Goal: Information Seeking & Learning: Learn about a topic

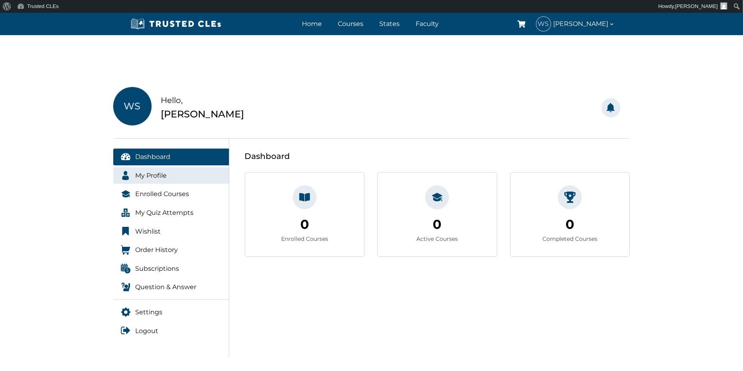
click at [159, 173] on span "My Profile" at bounding box center [152, 175] width 32 height 10
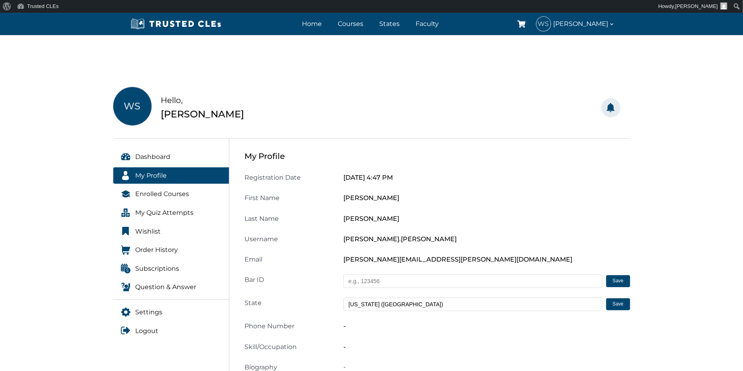
click at [384, 280] on input "text" at bounding box center [473, 281] width 259 height 14
drag, startPoint x: 383, startPoint y: 280, endPoint x: 338, endPoint y: 283, distance: 45.2
click at [338, 283] on div "Bar ID Save Saved successfully! Error saving. Please try again." at bounding box center [437, 281] width 395 height 14
type input "1867727"
click at [621, 278] on button "Save" at bounding box center [619, 281] width 24 height 12
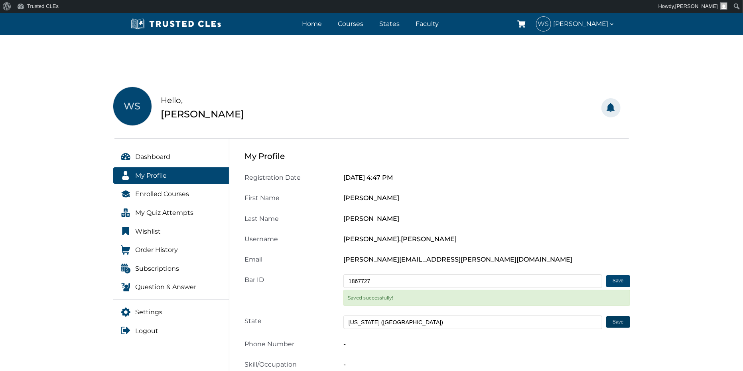
click at [619, 305] on div "Saved successfully!" at bounding box center [487, 298] width 287 height 16
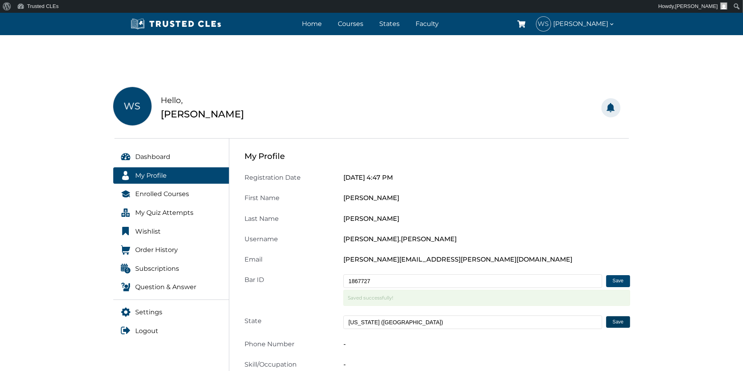
click at [617, 320] on button "Save" at bounding box center [619, 322] width 24 height 12
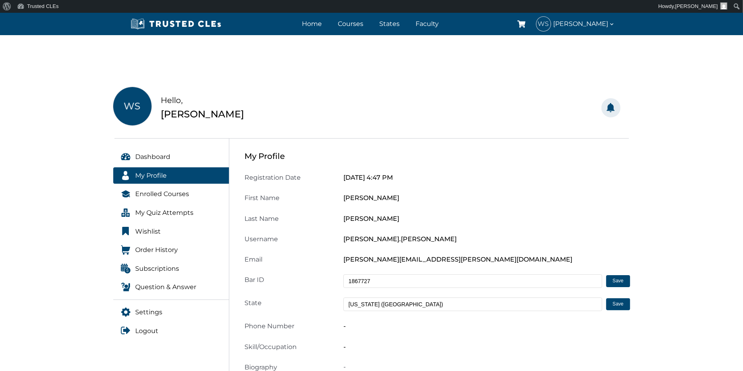
scroll to position [44, 0]
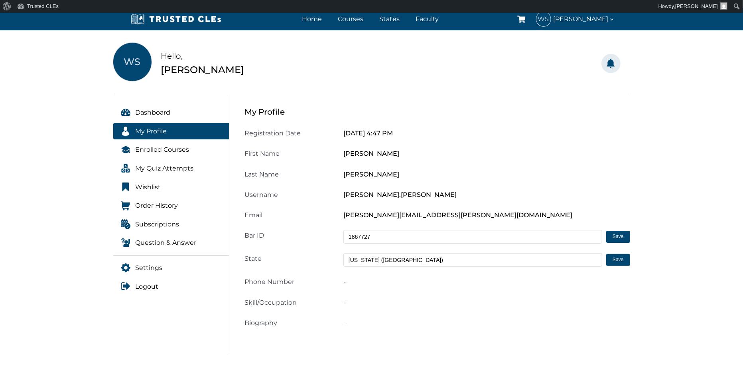
click at [357, 283] on div "-" at bounding box center [487, 281] width 297 height 11
click at [346, 282] on div "-" at bounding box center [487, 281] width 297 height 11
click at [288, 279] on span "Phone Number" at bounding box center [270, 282] width 50 height 8
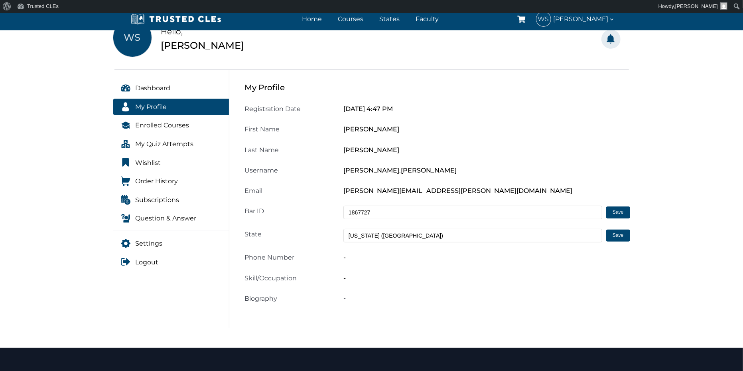
scroll to position [89, 0]
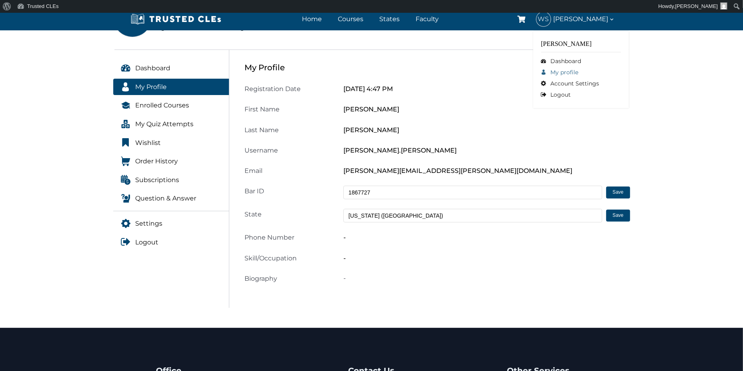
click at [561, 71] on link "My profile" at bounding box center [582, 72] width 80 height 11
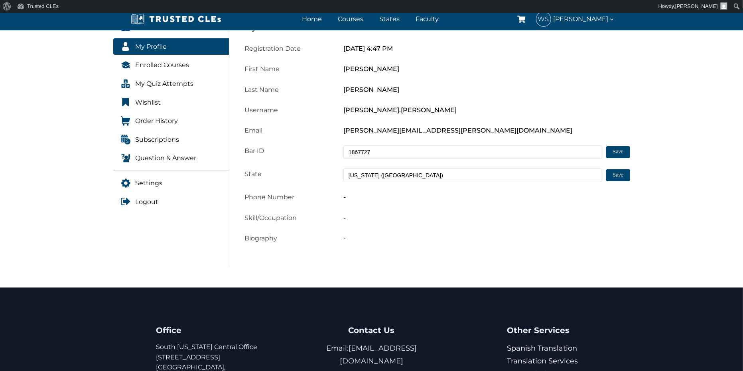
scroll to position [133, 0]
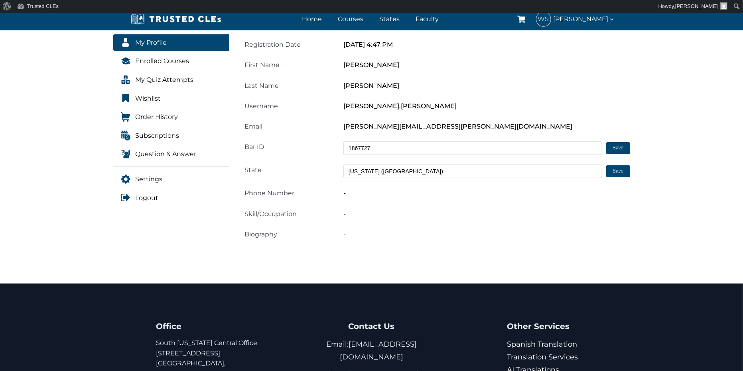
click at [256, 235] on span "Biography" at bounding box center [261, 234] width 33 height 8
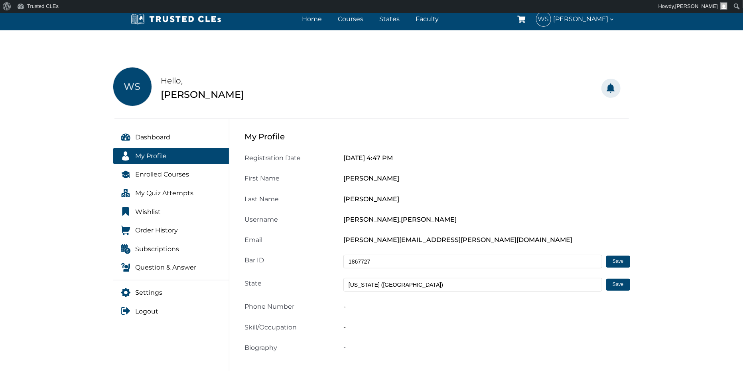
scroll to position [0, 0]
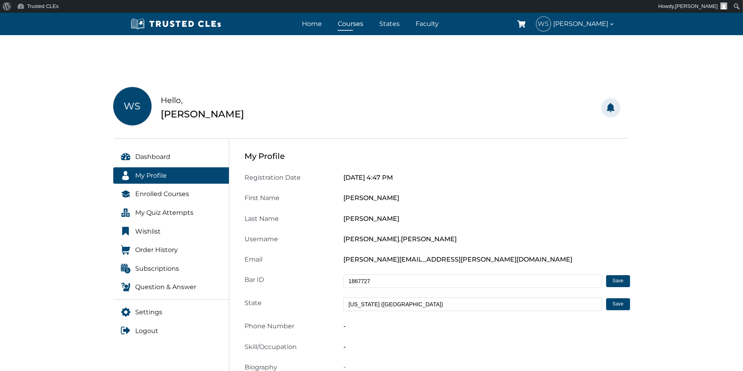
click at [360, 26] on link "Courses" at bounding box center [351, 24] width 30 height 12
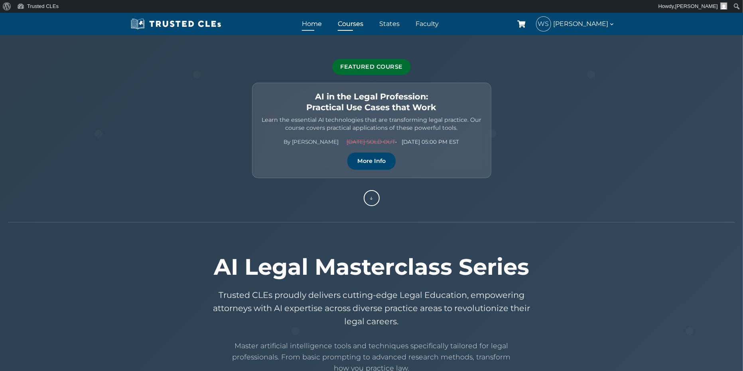
click at [319, 25] on link "Home" at bounding box center [312, 24] width 24 height 12
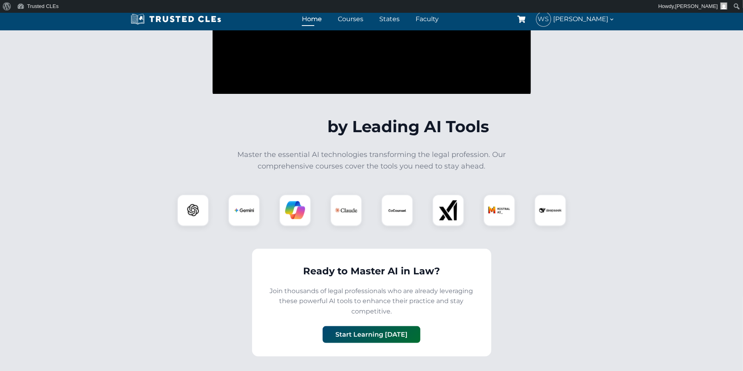
scroll to position [709, 0]
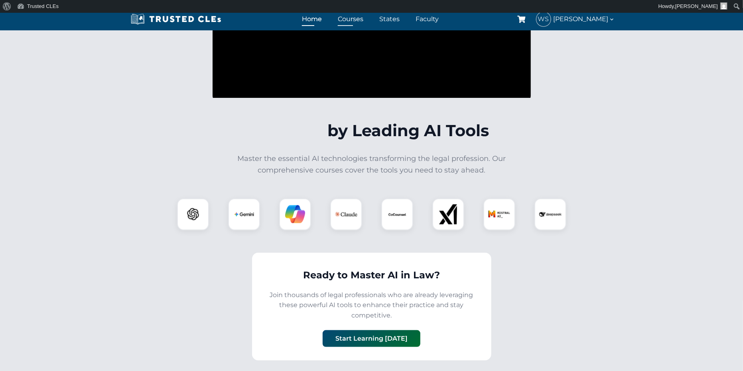
click at [357, 19] on link "Courses" at bounding box center [351, 19] width 30 height 12
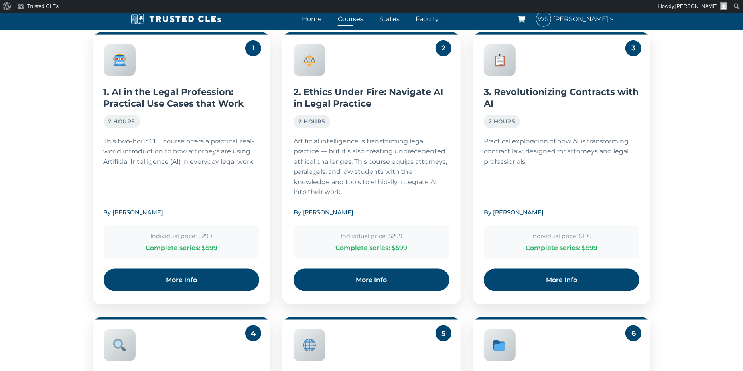
scroll to position [746, 0]
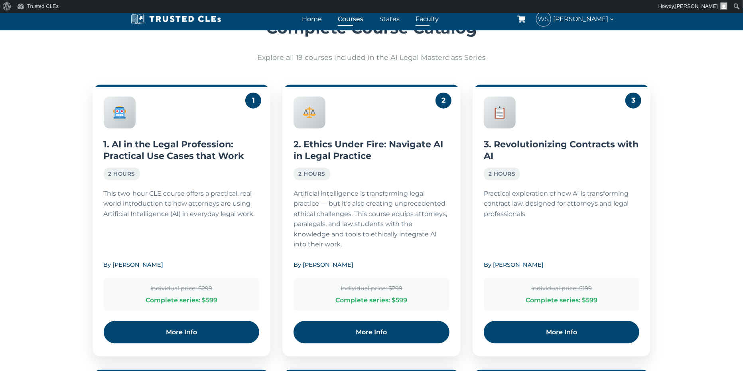
click at [430, 18] on link "Faculty" at bounding box center [427, 19] width 27 height 12
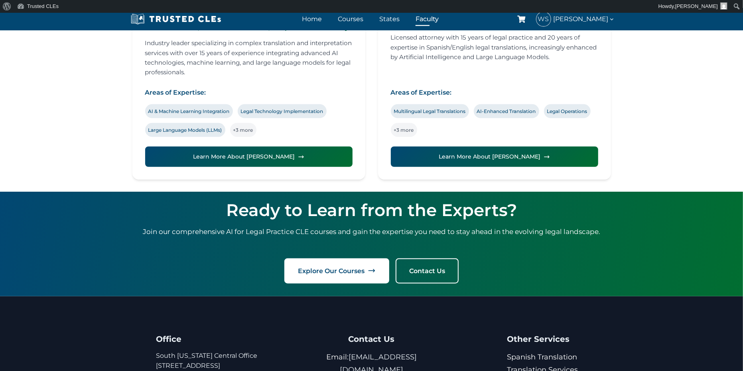
scroll to position [488, 0]
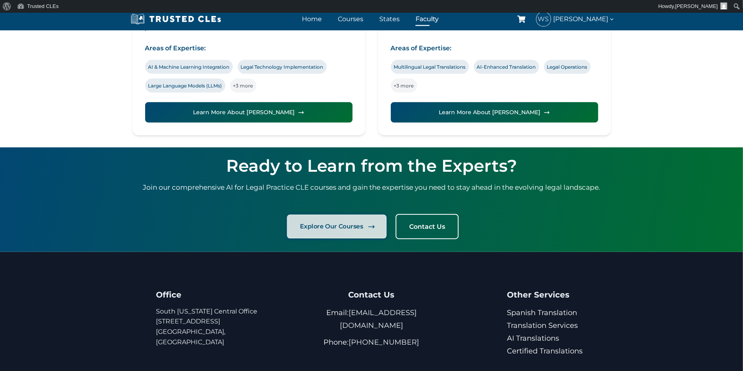
click at [337, 226] on span "Explore Our Courses" at bounding box center [331, 226] width 63 height 10
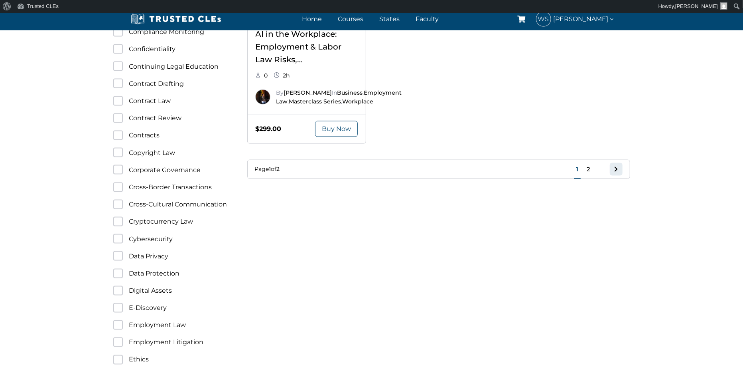
scroll to position [842, 0]
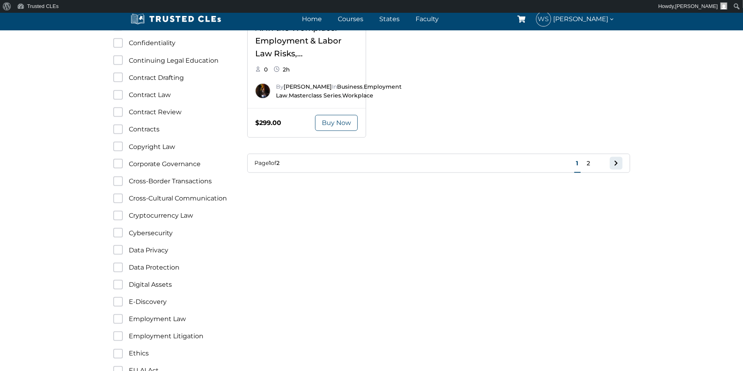
click at [146, 233] on label "Cybersecurity" at bounding box center [170, 232] width 115 height 11
click at [123, 233] on input "Cybersecurity" at bounding box center [118, 233] width 10 height 10
checkbox input "true"
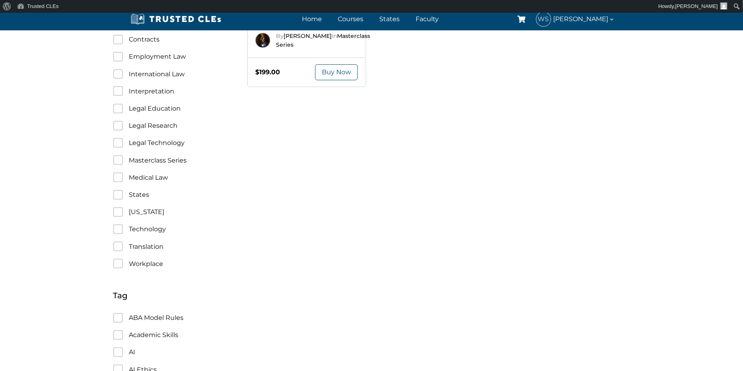
scroll to position [221, 0]
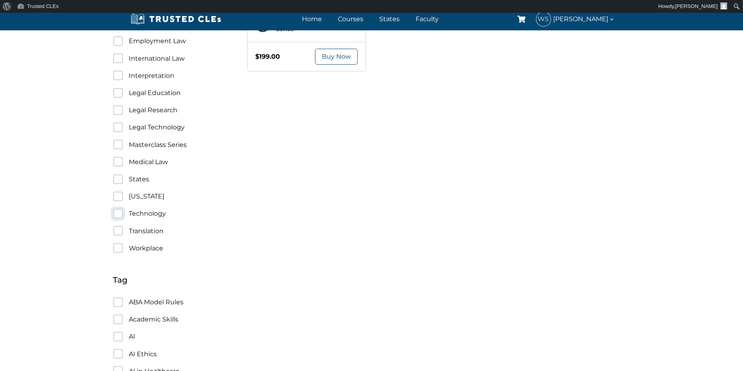
click at [119, 212] on input "Technology" at bounding box center [118, 214] width 10 height 10
checkbox input "true"
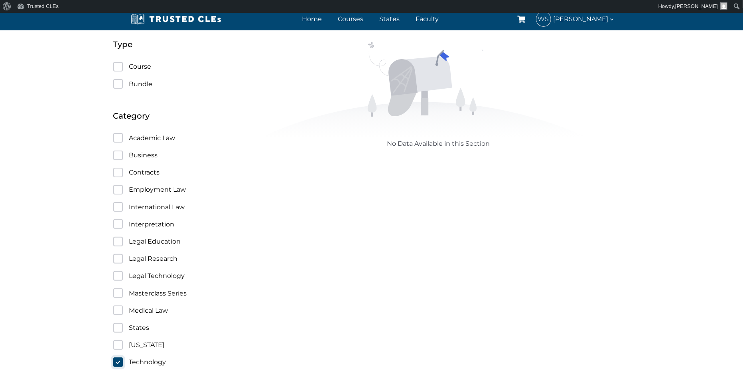
scroll to position [89, 0]
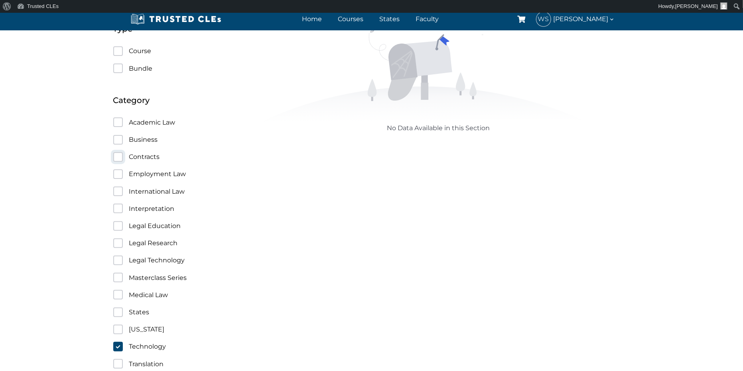
click at [116, 153] on input "Contracts" at bounding box center [118, 157] width 10 height 10
checkbox input "true"
click at [120, 120] on input "Academic Law" at bounding box center [118, 122] width 10 height 10
checkbox input "true"
click at [117, 154] on input "Contracts" at bounding box center [118, 157] width 10 height 10
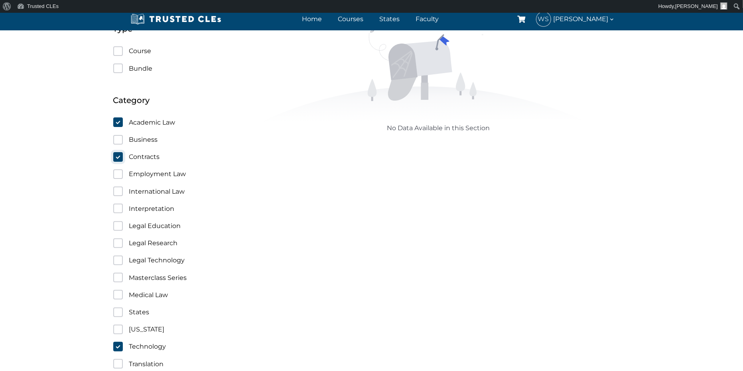
checkbox input "false"
click at [118, 344] on input "Technology" at bounding box center [118, 347] width 10 height 10
checkbox input "false"
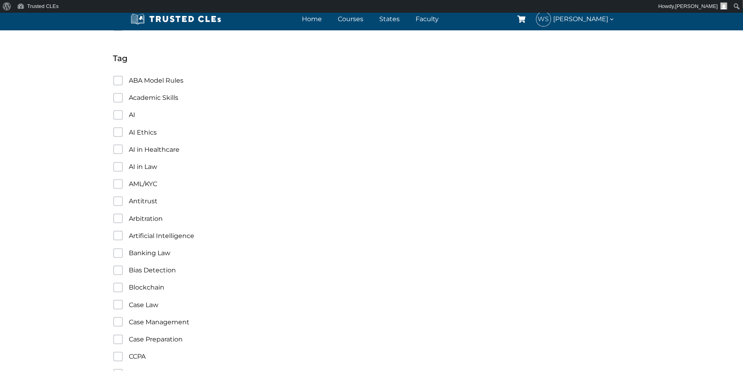
scroll to position [443, 0]
click at [115, 267] on input "Bias Detection" at bounding box center [118, 270] width 10 height 10
checkbox input "true"
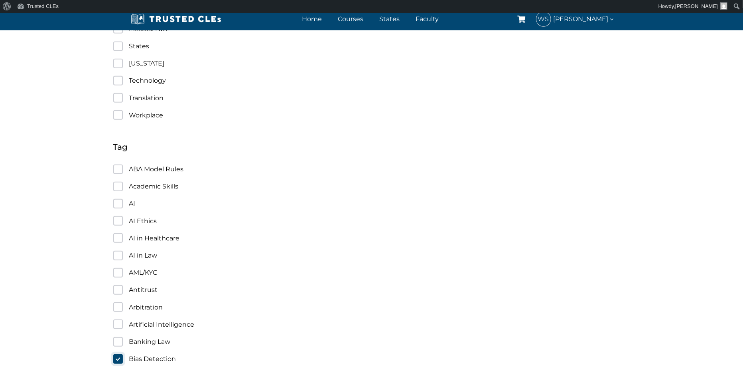
scroll to position [488, 0]
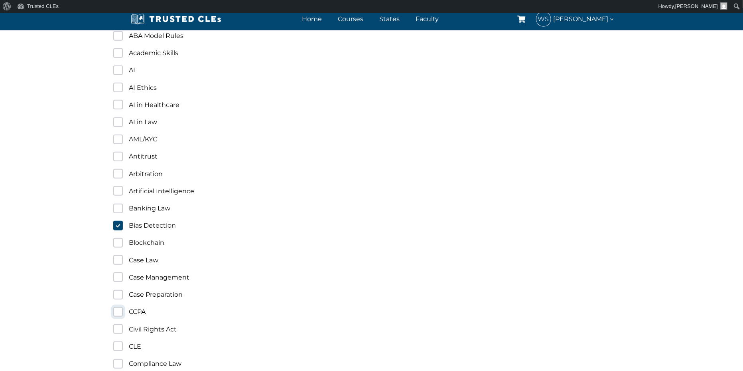
click at [120, 309] on input "CCPA" at bounding box center [118, 312] width 10 height 10
checkbox input "true"
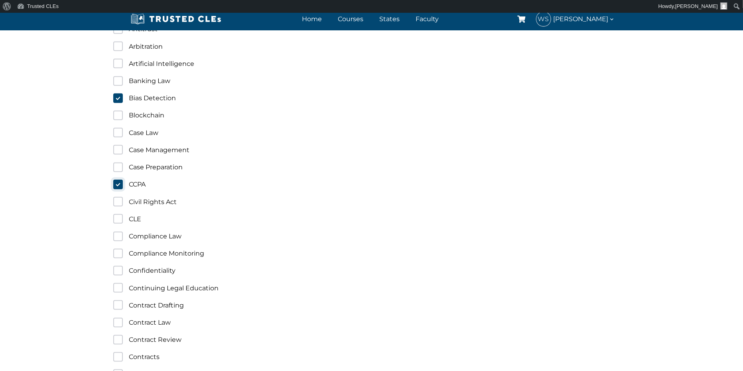
scroll to position [665, 0]
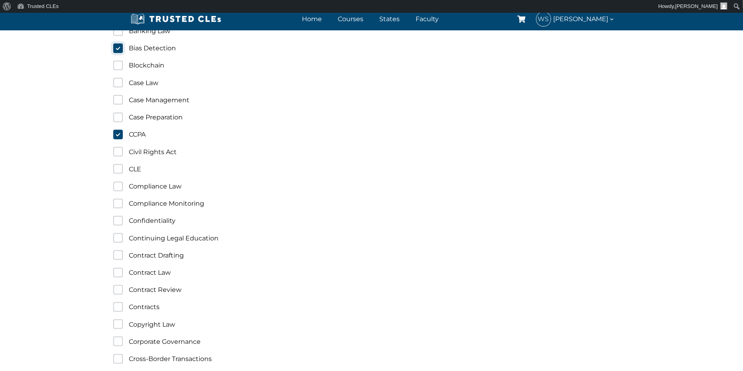
click at [119, 51] on input "Bias Detection" at bounding box center [118, 48] width 10 height 10
checkbox input "false"
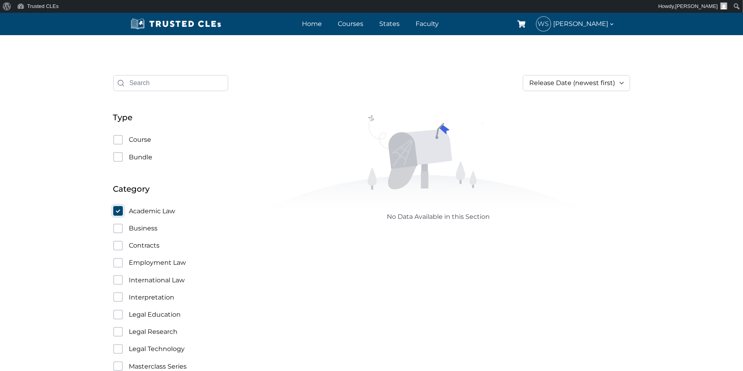
click at [118, 210] on input "Academic Law" at bounding box center [118, 211] width 10 height 10
checkbox input "false"
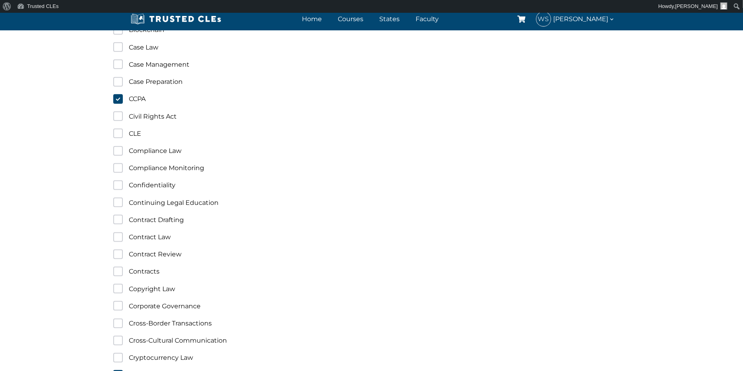
scroll to position [753, 0]
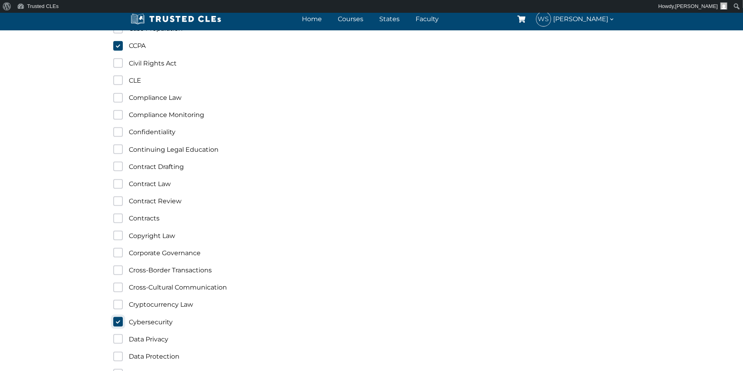
click at [120, 318] on input "Cybersecurity" at bounding box center [118, 322] width 10 height 10
checkbox input "false"
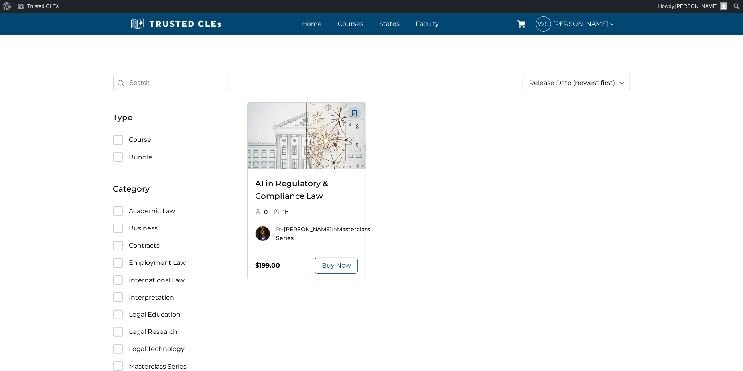
click at [440, 152] on div "AI in Regulatory & Compliance Law 0 1h By Richard Estevez In Masterclass Series…" at bounding box center [438, 191] width 383 height 178
click at [568, 65] on link "Dashboard" at bounding box center [582, 65] width 80 height 11
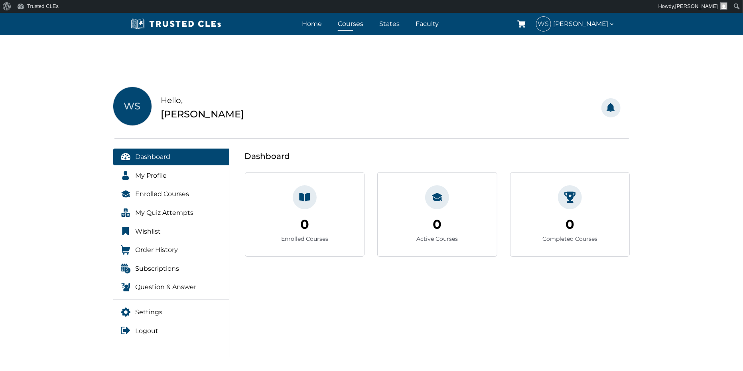
click at [354, 24] on link "Courses" at bounding box center [351, 24] width 30 height 12
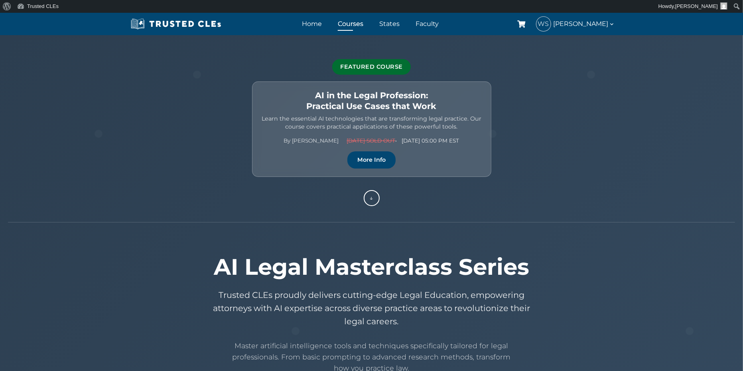
click at [425, 138] on span "Sept 23 SOLD OUT • Sept 25 | 05:00 PM EST" at bounding box center [403, 140] width 113 height 9
click at [373, 162] on link "More Info" at bounding box center [372, 158] width 48 height 17
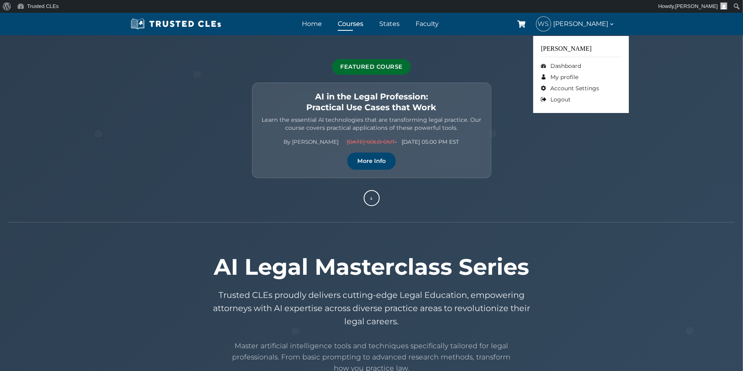
click at [613, 26] on icon at bounding box center [612, 24] width 6 height 6
click at [556, 98] on link "Logout" at bounding box center [582, 99] width 80 height 11
